Goal: Task Accomplishment & Management: Complete application form

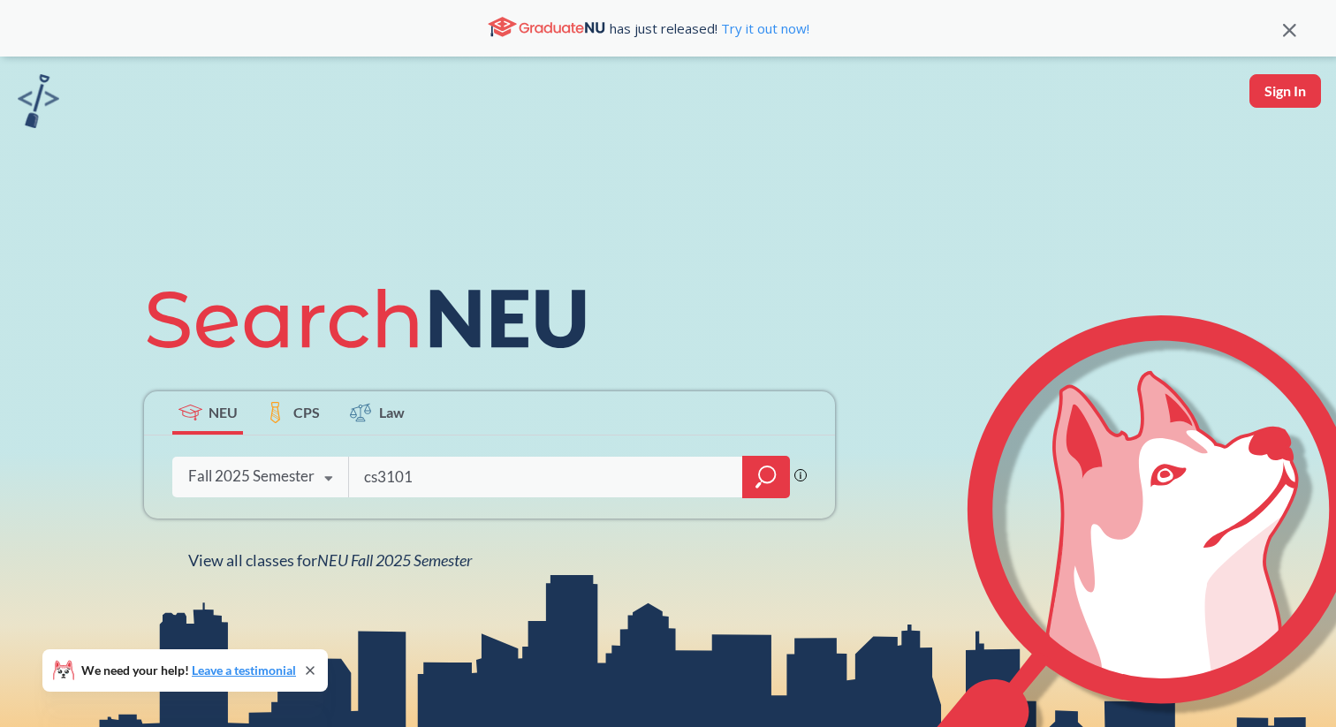
type input "cs3101"
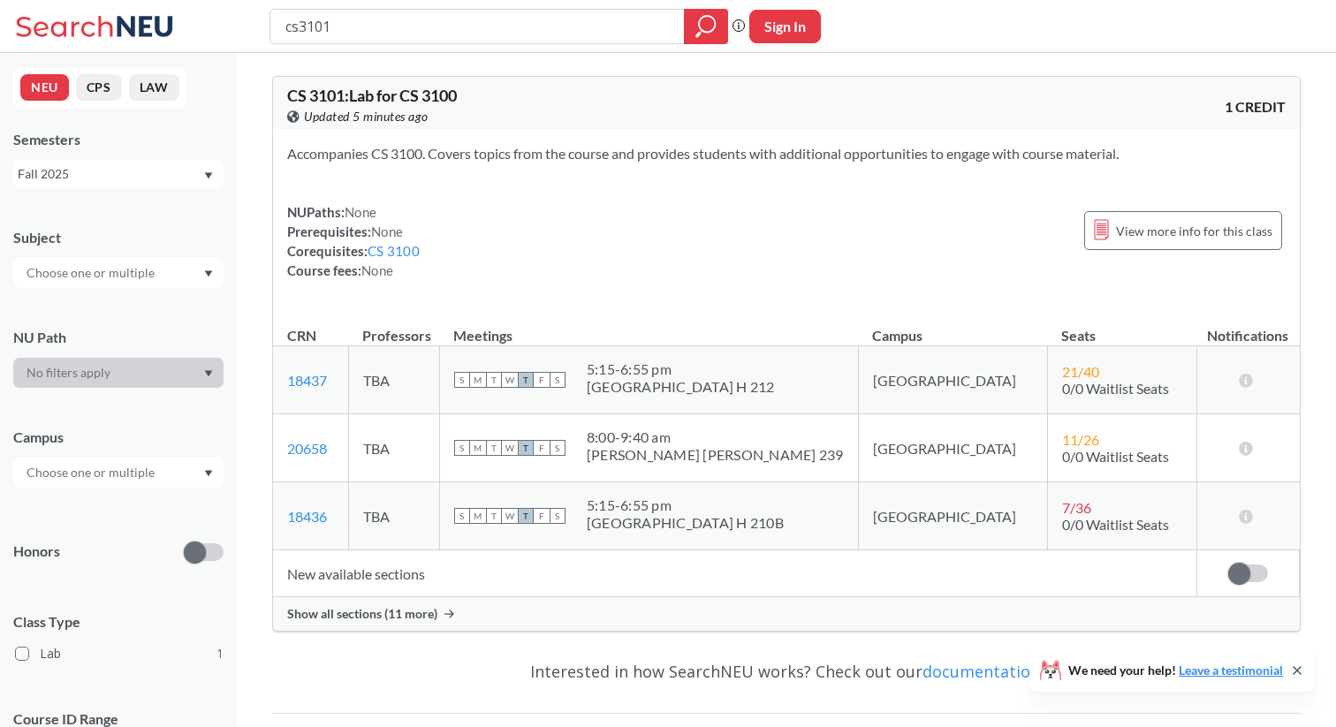
click at [404, 624] on div "Show all sections (11 more)" at bounding box center [786, 614] width 1027 height 34
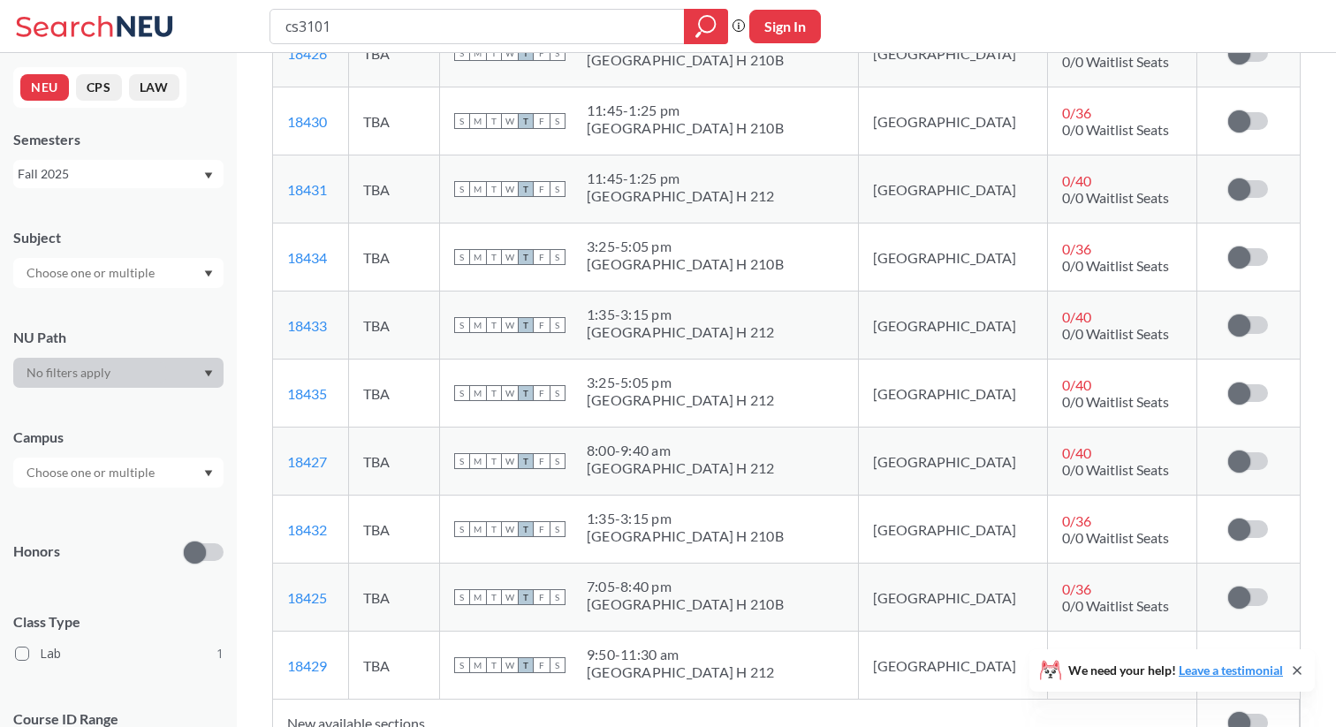
scroll to position [612, 0]
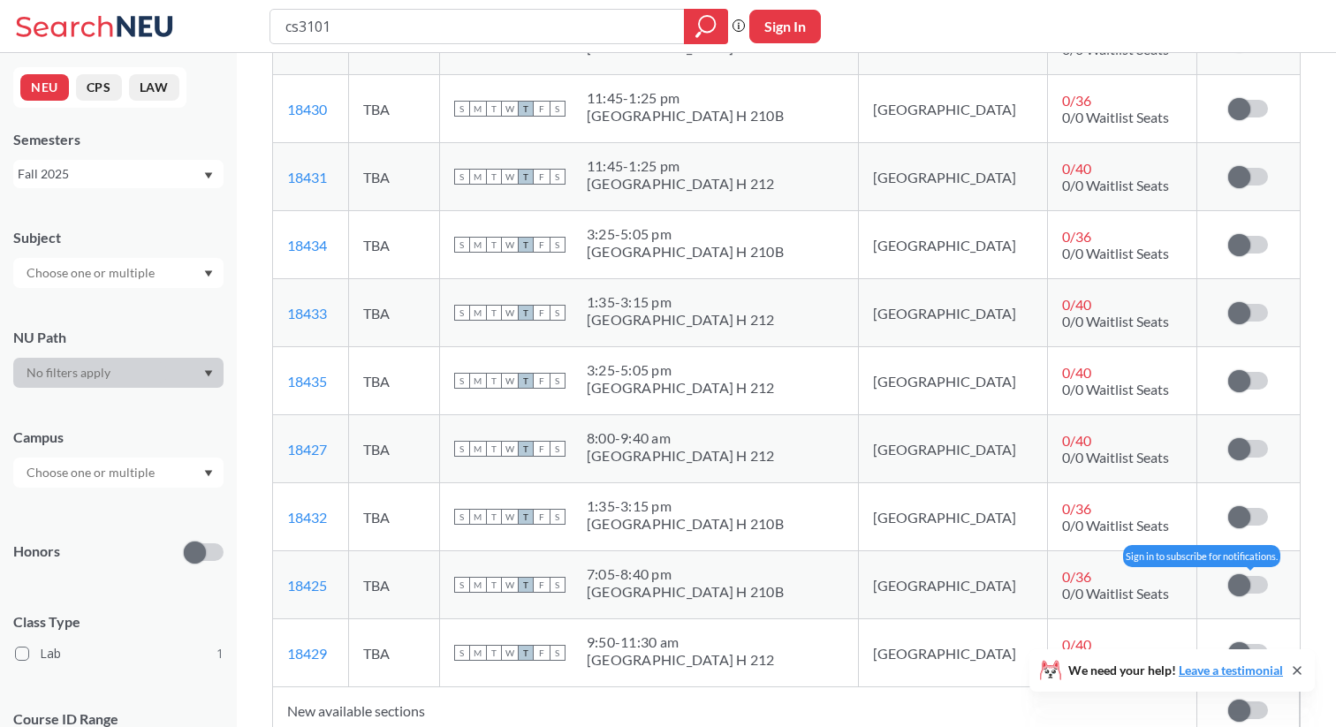
click at [1246, 581] on span at bounding box center [1239, 585] width 22 height 22
click at [1228, 576] on input "checkbox" at bounding box center [1228, 576] width 0 height 0
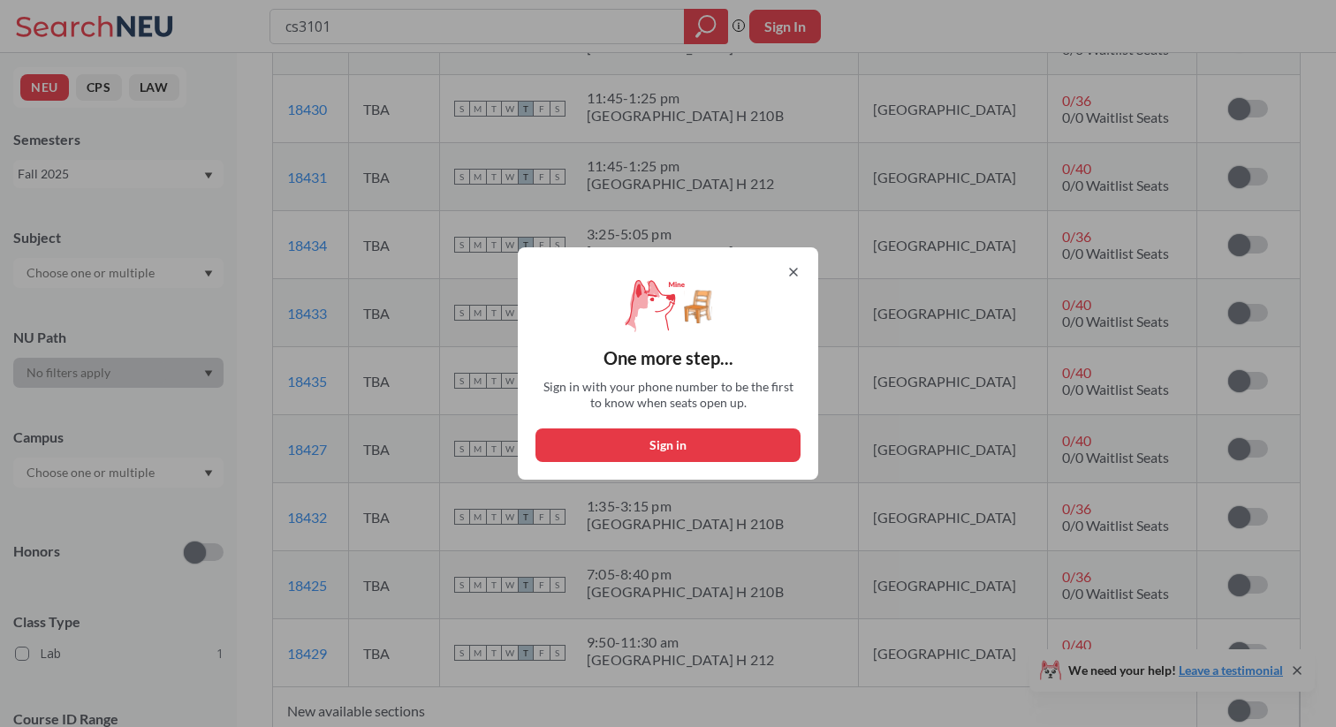
click at [703, 447] on button "Sign in" at bounding box center [668, 446] width 265 height 34
select select "US"
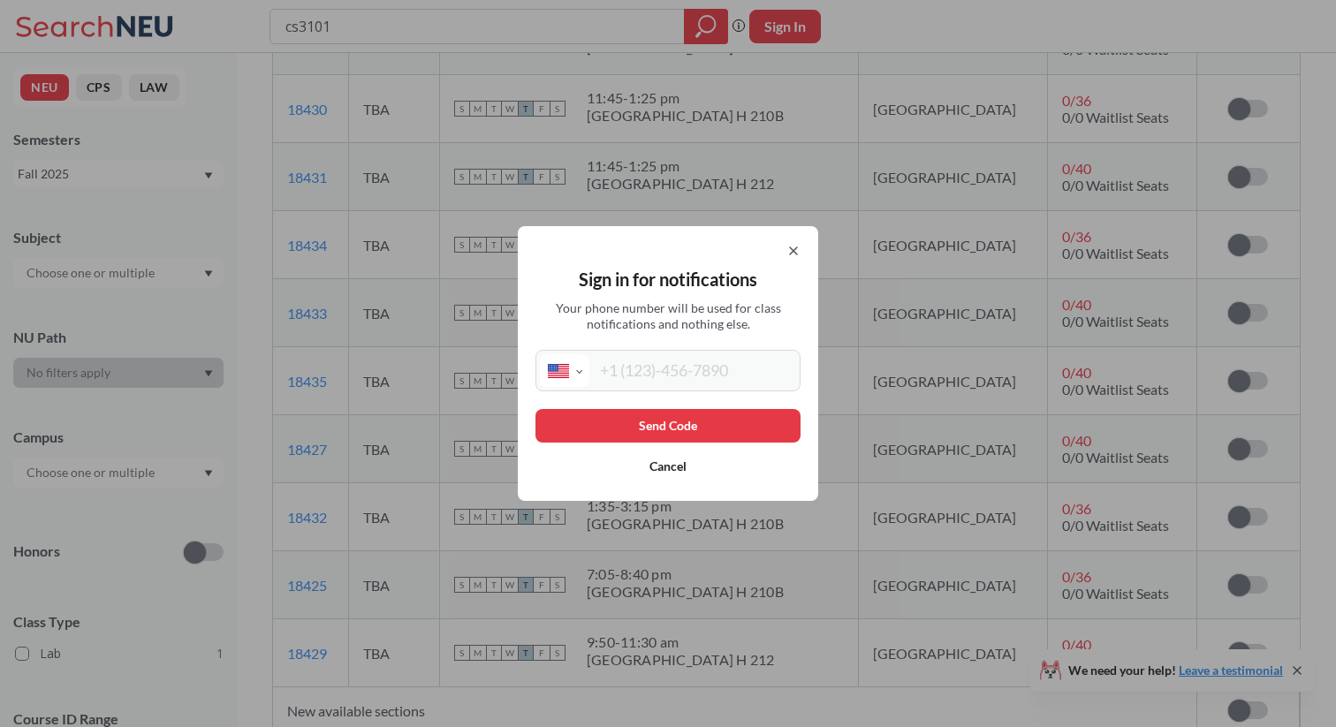
click at [651, 369] on input "tel" at bounding box center [692, 370] width 207 height 33
type input "[PHONE_NUMBER]"
click at [657, 425] on button "Send Code" at bounding box center [668, 426] width 265 height 34
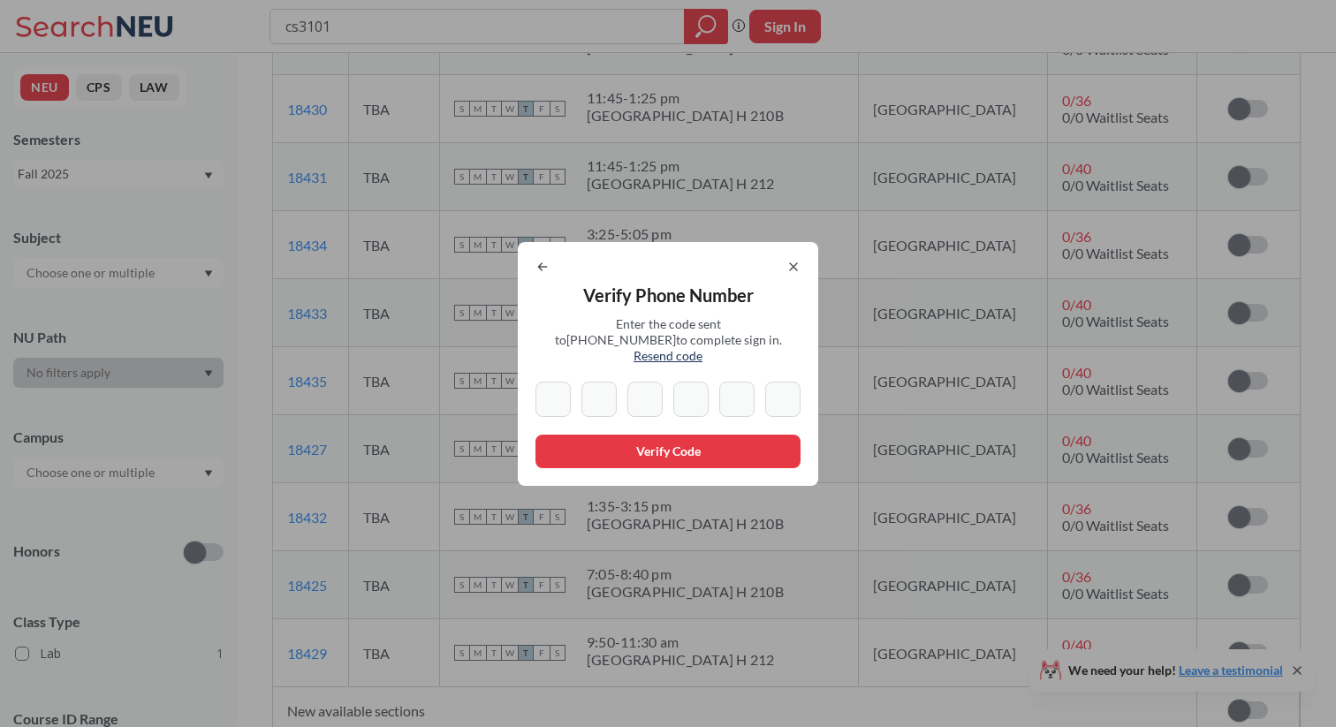
type input "2"
type input "1"
type input "7"
type input "2"
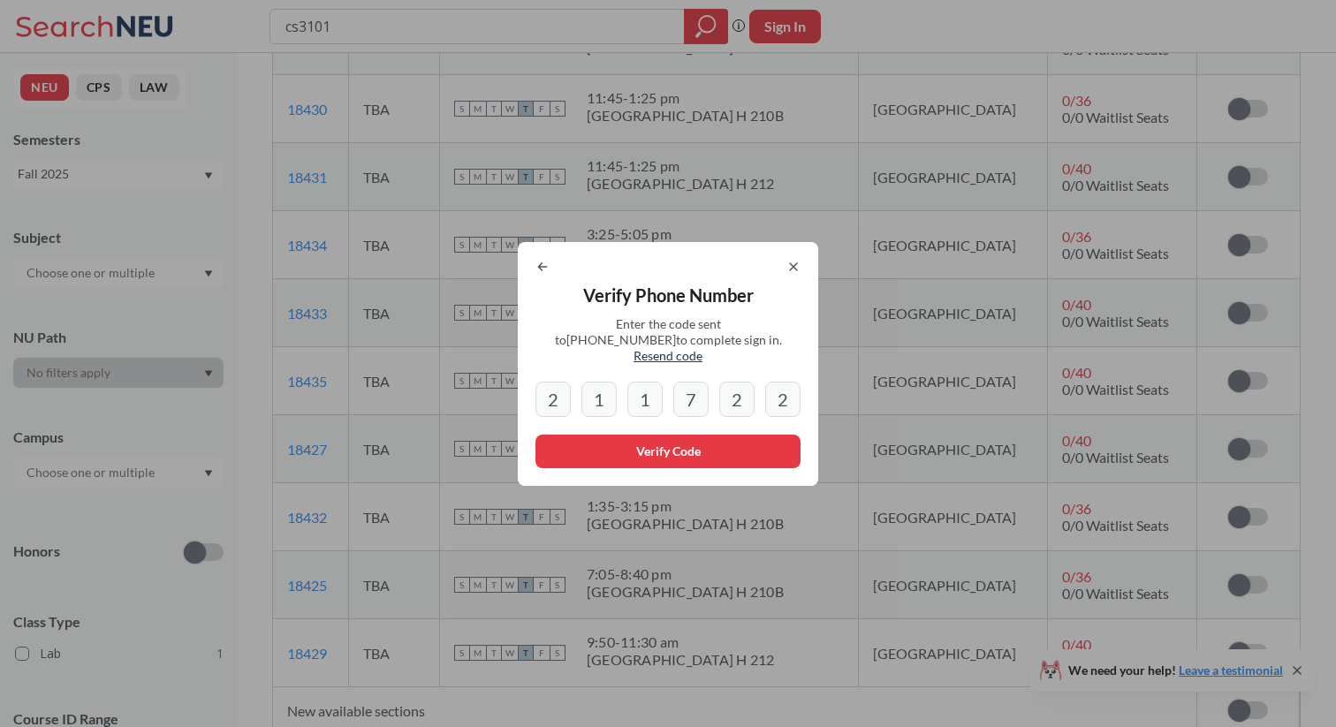
type input "2"
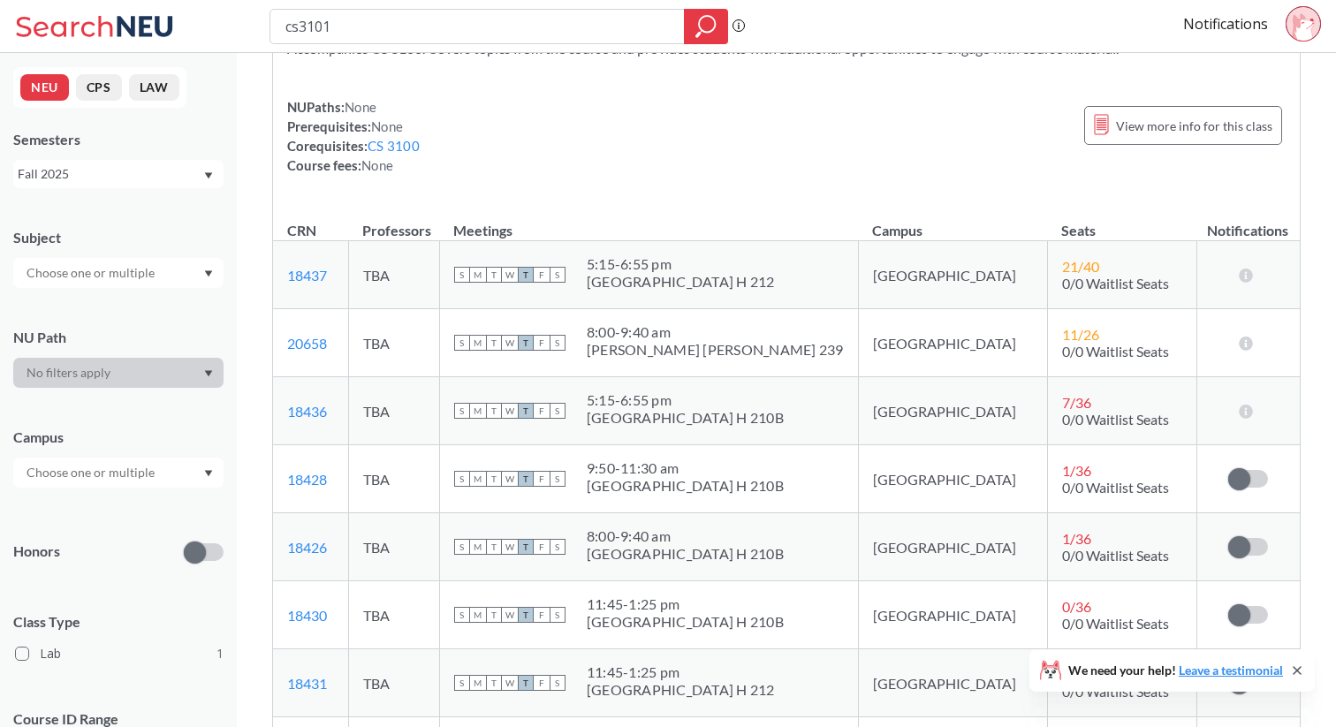
scroll to position [97, 0]
